Goal: Task Accomplishment & Management: Manage account settings

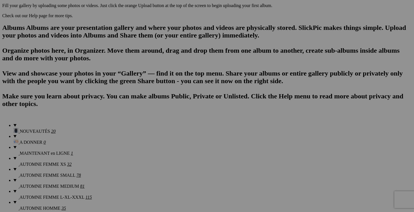
scroll to position [358, 0]
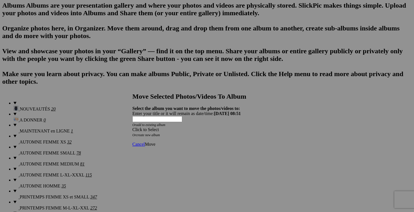
click at [396, 91] on div at bounding box center [207, 106] width 414 height 212
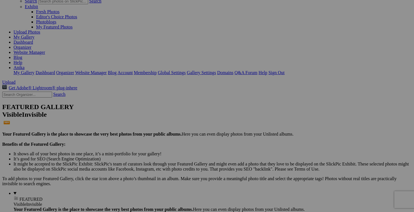
scroll to position [77, 0]
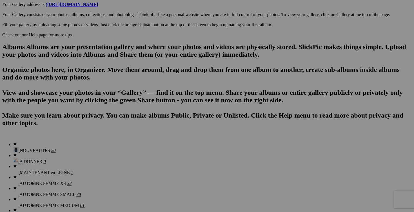
scroll to position [327, 0]
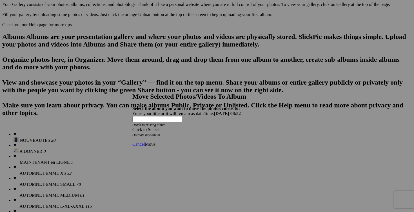
click at [160, 133] on link "create new album" at bounding box center [148, 135] width 24 height 4
click at [155, 132] on span "Move" at bounding box center [150, 134] width 10 height 5
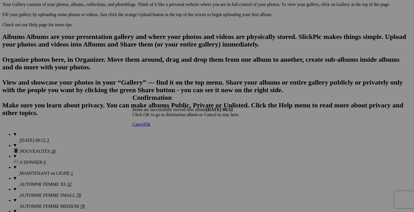
click at [150, 127] on span "Ok" at bounding box center [148, 124] width 6 height 5
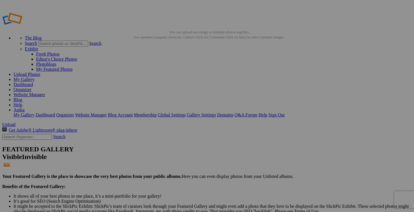
drag, startPoint x: 141, startPoint y: 30, endPoint x: 54, endPoint y: 30, distance: 87.1
type input "VENDU"
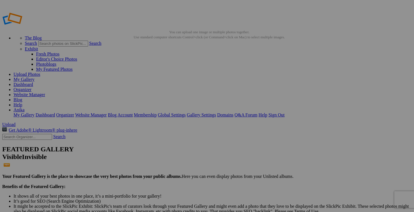
click at [32, 87] on link "Organizer" at bounding box center [23, 89] width 18 height 5
drag, startPoint x: 155, startPoint y: 84, endPoint x: 249, endPoint y: 188, distance: 139.8
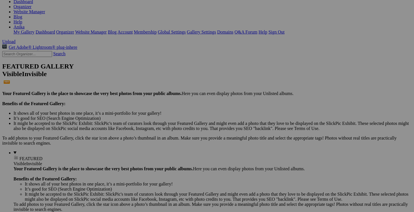
scroll to position [87, 0]
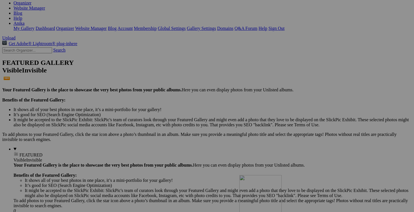
drag, startPoint x: 254, startPoint y: 77, endPoint x: 320, endPoint y: 138, distance: 89.2
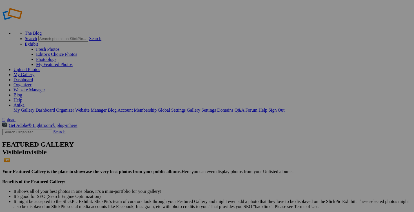
scroll to position [11, 0]
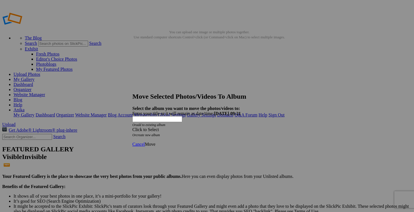
click at [132, 127] on span at bounding box center [132, 129] width 0 height 5
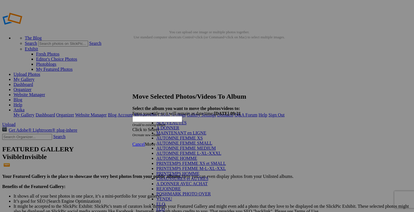
click at [189, 150] on link "AUTOMNE FEMME MEDIUM" at bounding box center [185, 148] width 59 height 5
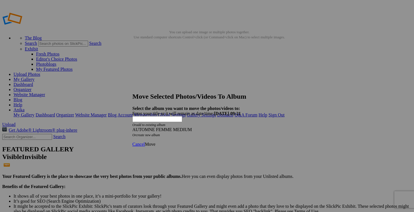
click at [155, 142] on span "Move" at bounding box center [150, 144] width 10 height 5
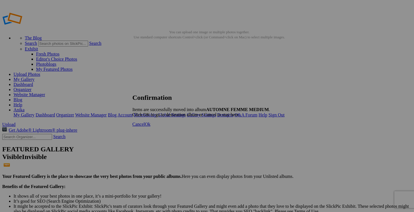
click at [150, 127] on span "Ok" at bounding box center [148, 124] width 6 height 5
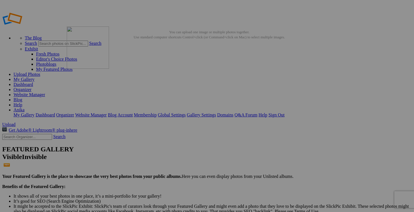
drag, startPoint x: 307, startPoint y: 83, endPoint x: 147, endPoint y: 65, distance: 161.8
drag, startPoint x: 253, startPoint y: 76, endPoint x: 191, endPoint y: 67, distance: 62.6
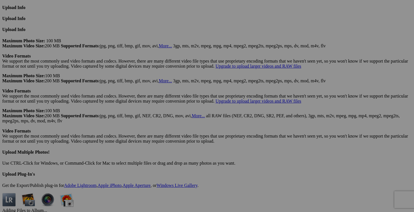
scroll to position [1516, 0]
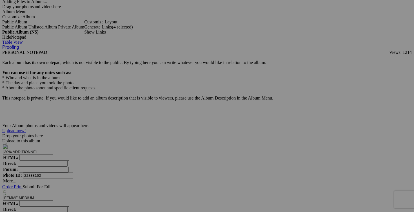
scroll to position [1726, 0]
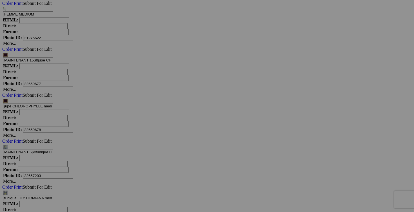
scroll to position [1910, 0]
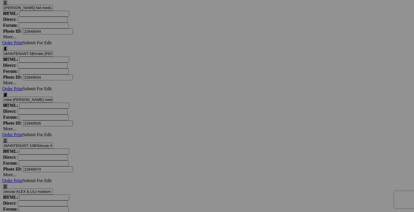
scroll to position [2332, 0]
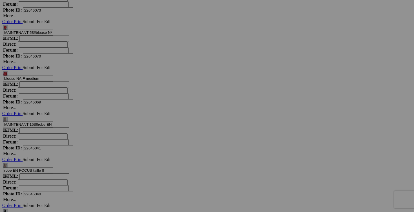
scroll to position [2507, 0]
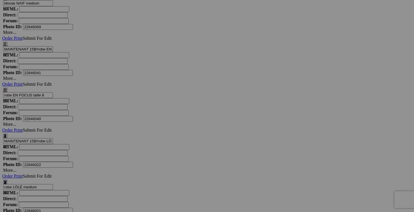
scroll to position [2614, 0]
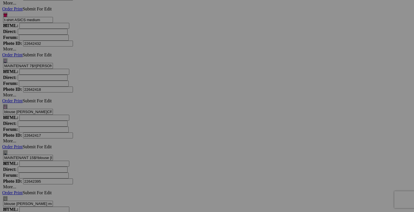
scroll to position [3057, 0]
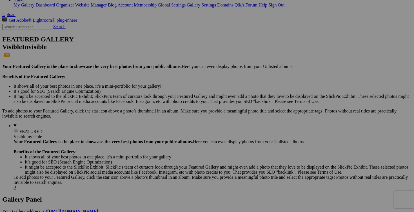
scroll to position [0, 0]
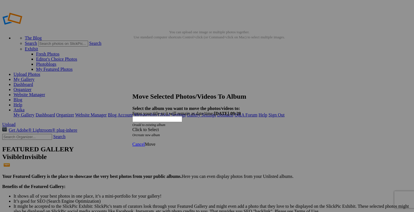
click at [132, 127] on span at bounding box center [132, 129] width 0 height 5
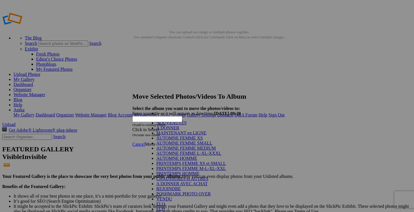
scroll to position [92, 0]
click at [159, 196] on link "VENDU" at bounding box center [164, 198] width 16 height 5
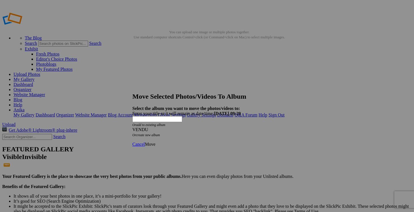
click at [155, 142] on span "Move" at bounding box center [150, 144] width 10 height 5
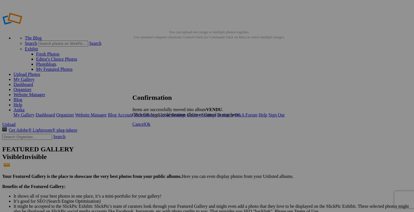
click at [145, 127] on span "Cancel" at bounding box center [138, 124] width 12 height 5
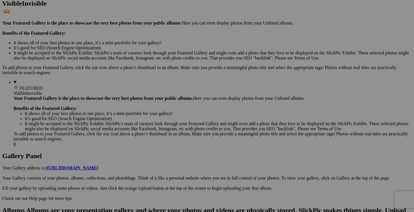
scroll to position [153, 0]
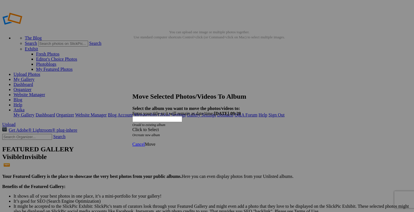
click at [132, 127] on span at bounding box center [132, 129] width 0 height 5
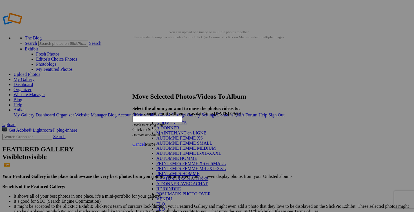
scroll to position [97, 0]
click at [159, 196] on link "VENDU" at bounding box center [164, 198] width 16 height 5
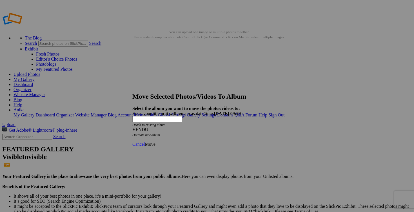
click at [155, 142] on span "Move" at bounding box center [150, 144] width 10 height 5
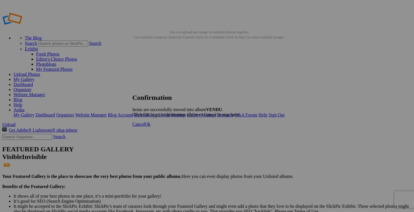
click at [145, 127] on span "Cancel" at bounding box center [138, 124] width 12 height 5
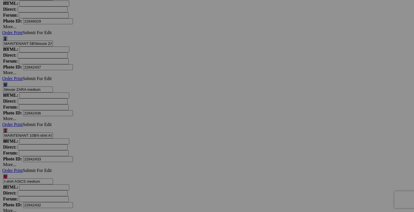
scroll to position [2786, 0]
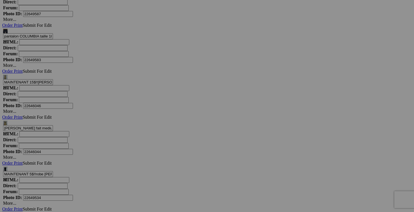
scroll to position [2114, 0]
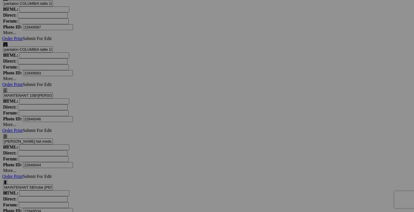
scroll to position [2085, 0]
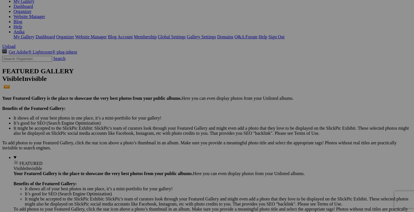
scroll to position [0, 0]
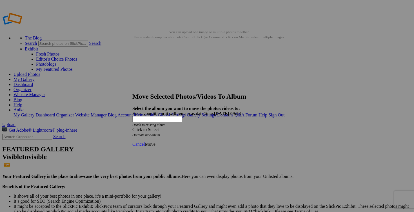
click at [240, 127] on div "Click to Select" at bounding box center [206, 129] width 149 height 5
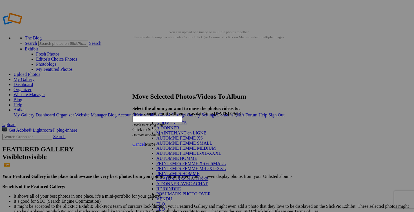
scroll to position [103, 0]
click at [156, 196] on link "VENDU" at bounding box center [164, 198] width 16 height 5
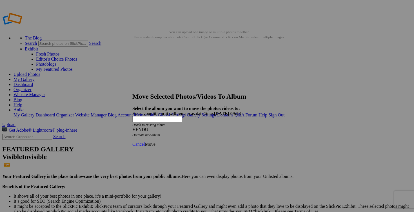
click at [155, 142] on span "Move" at bounding box center [150, 144] width 10 height 5
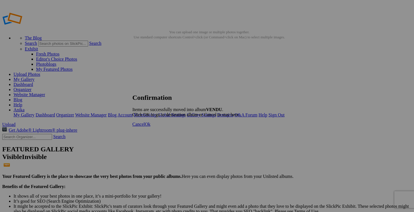
click at [145, 127] on span "Cancel" at bounding box center [138, 124] width 12 height 5
